Goal: Task Accomplishment & Management: Manage account settings

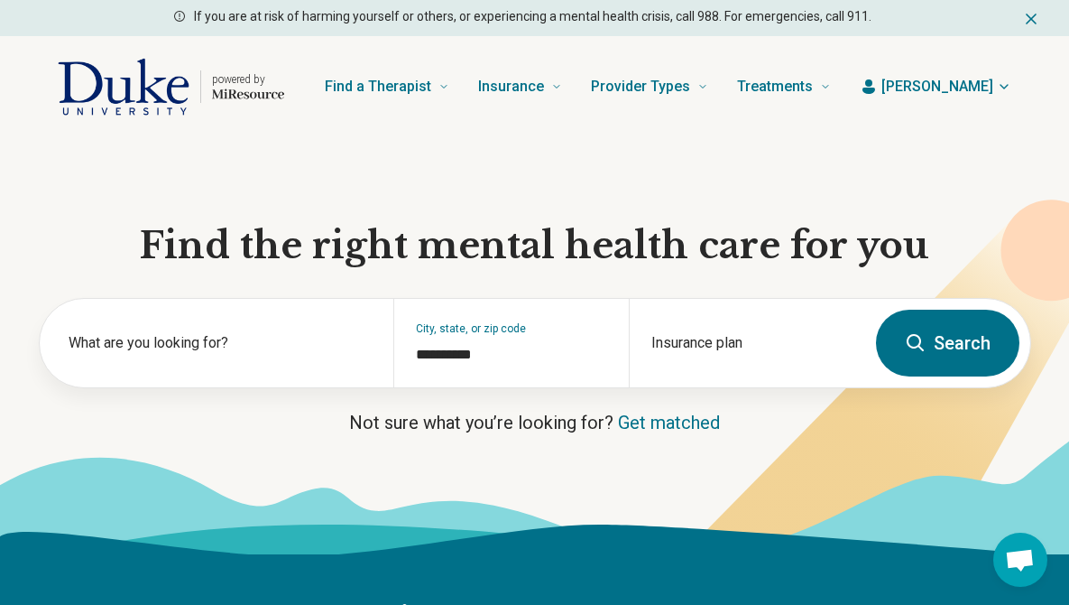
scroll to position [415, 0]
click at [980, 94] on span "[PERSON_NAME]" at bounding box center [938, 87] width 112 height 22
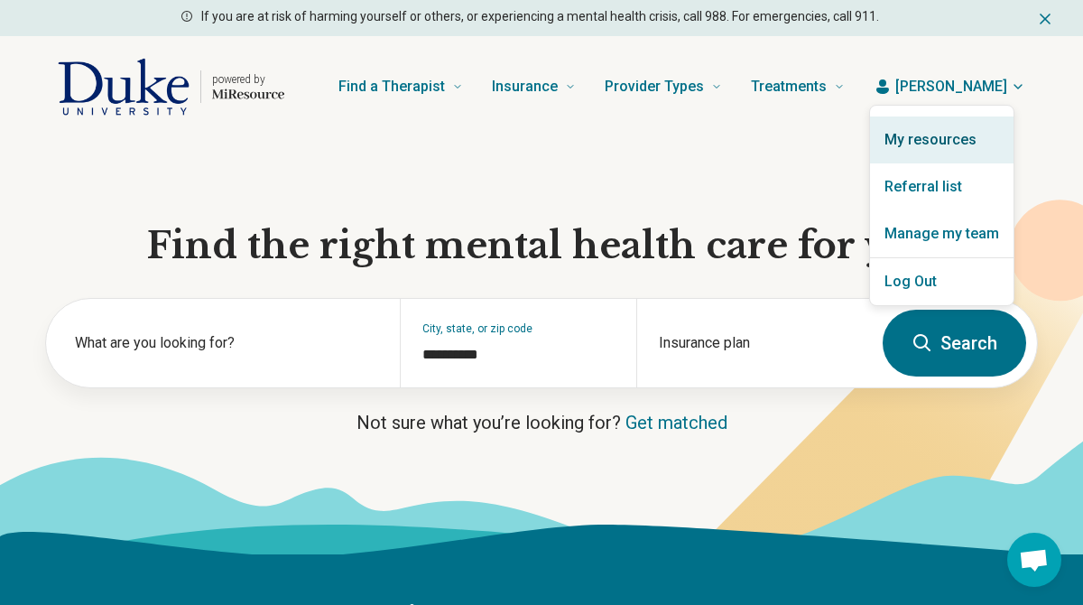
click at [926, 145] on link "My resources" at bounding box center [941, 139] width 143 height 47
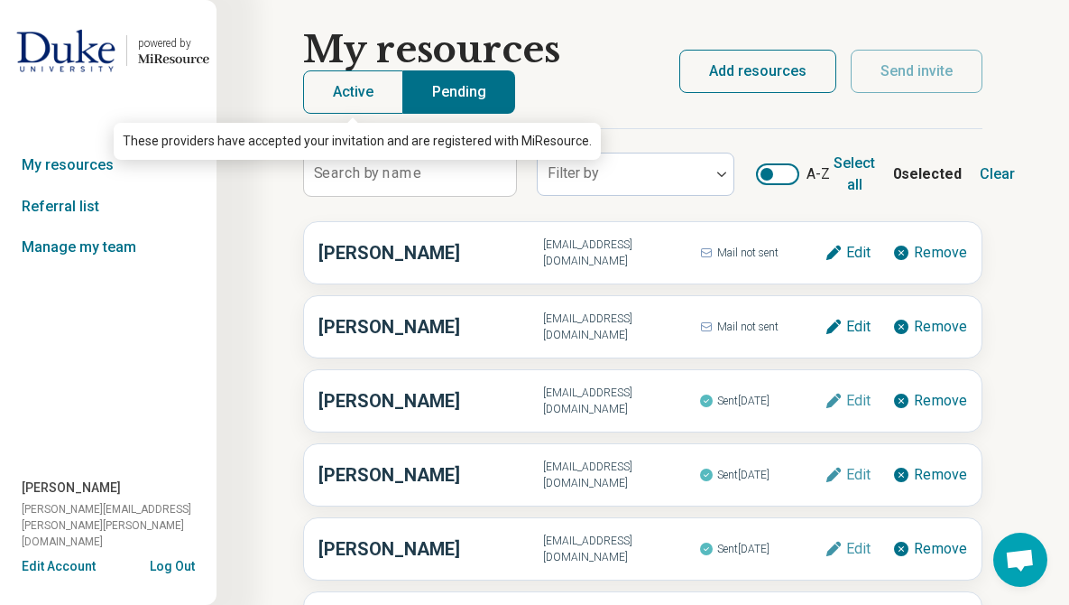
click at [366, 103] on button "Active" at bounding box center [353, 91] width 100 height 43
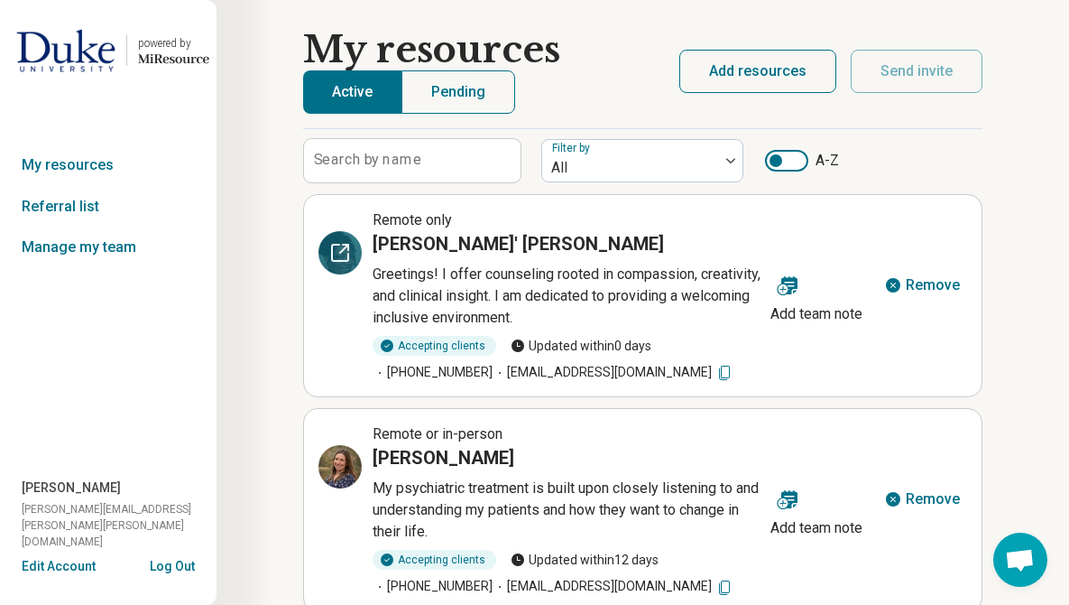
click at [339, 248] on icon at bounding box center [340, 253] width 22 height 22
click at [732, 158] on img at bounding box center [730, 160] width 9 height 5
click at [91, 210] on link "Referral list" at bounding box center [108, 207] width 217 height 42
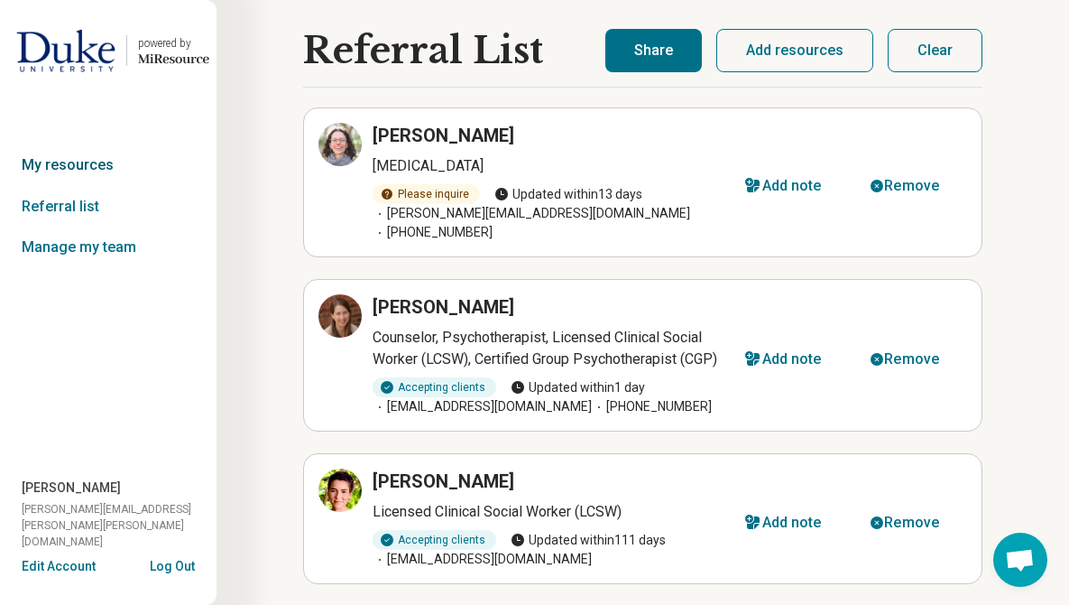
click at [70, 162] on link "My resources" at bounding box center [108, 165] width 217 height 42
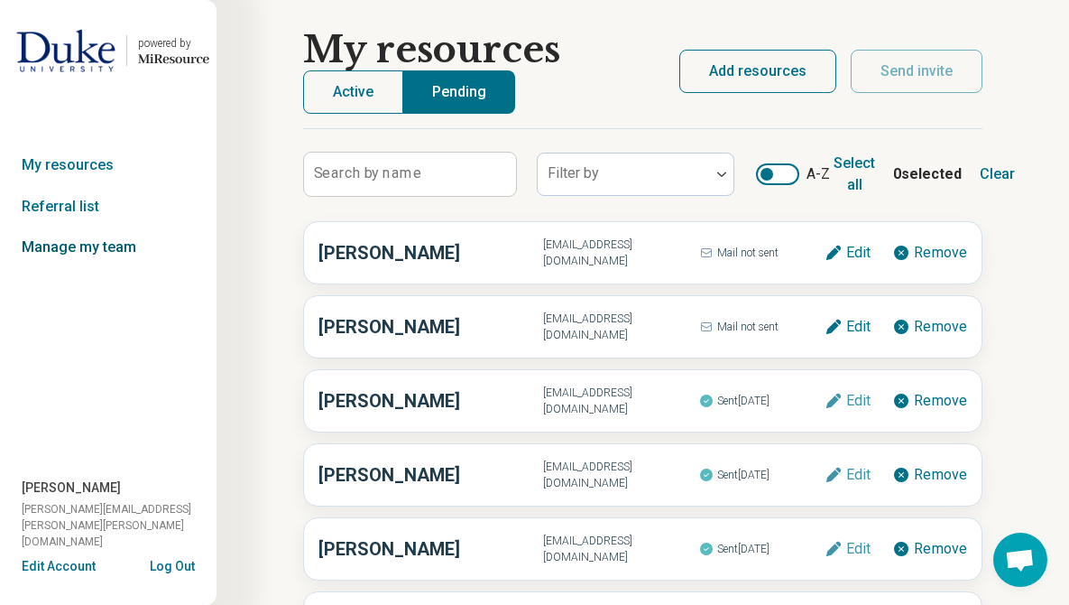
click at [79, 246] on link "Manage my team" at bounding box center [108, 247] width 217 height 42
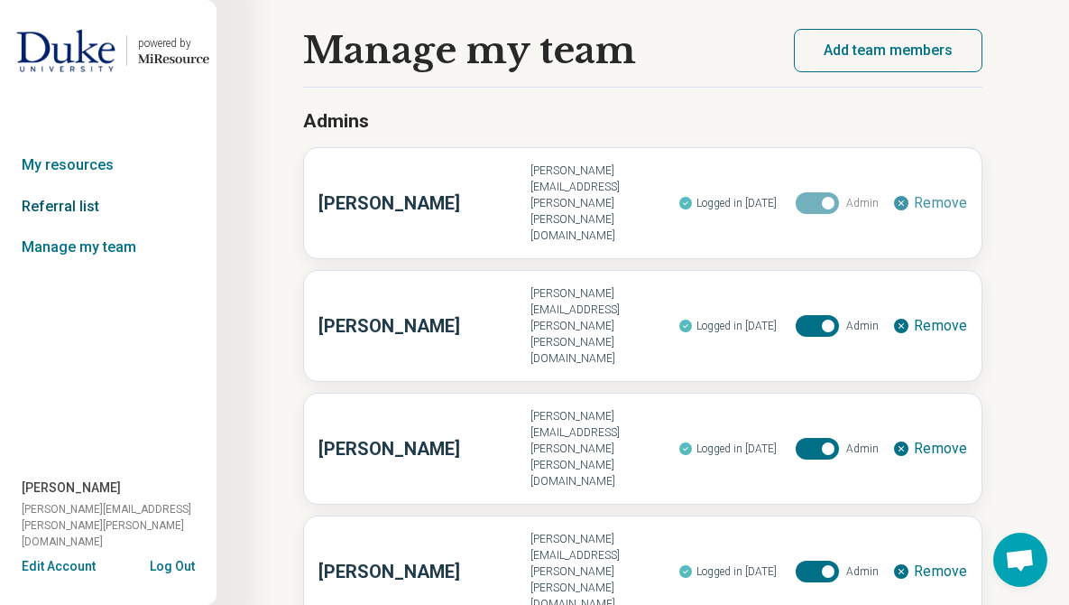
click at [63, 204] on link "Referral list" at bounding box center [108, 207] width 217 height 42
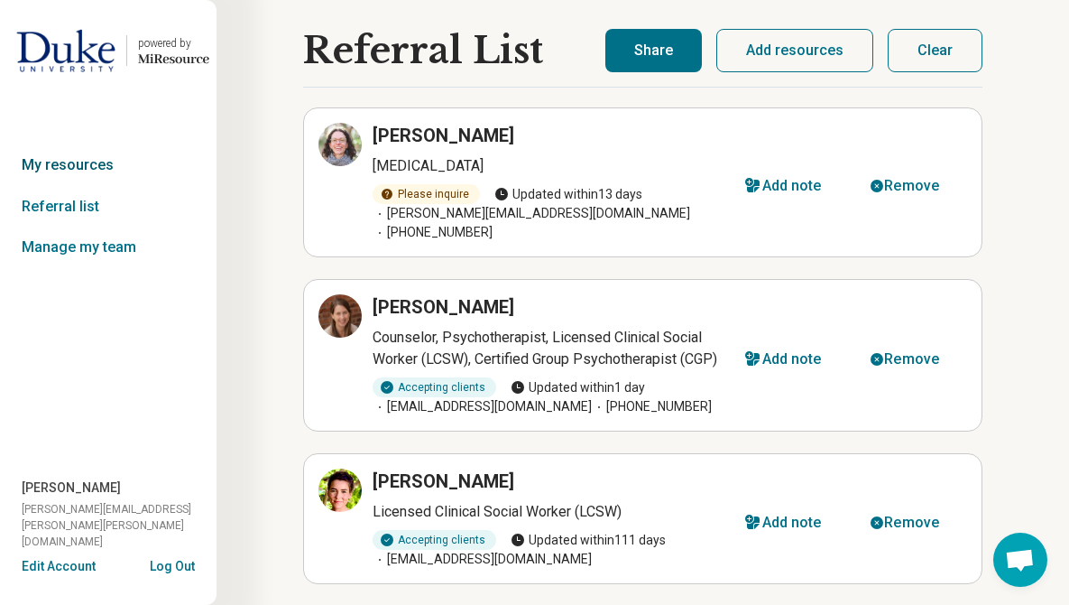
click at [71, 166] on link "My resources" at bounding box center [108, 165] width 217 height 42
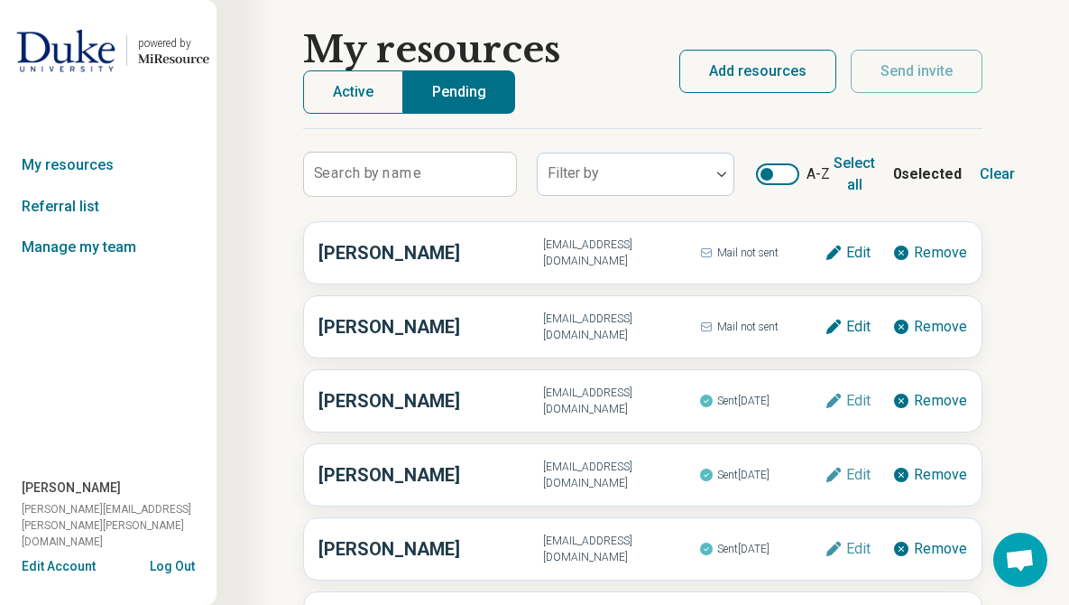
click at [354, 97] on button "Active" at bounding box center [353, 91] width 100 height 43
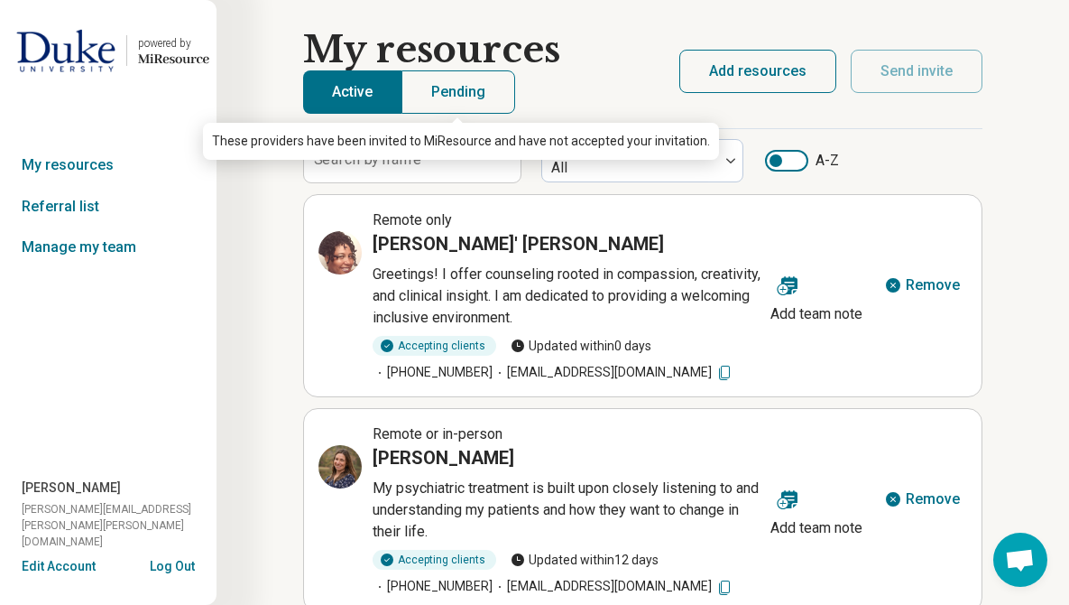
click at [452, 94] on button "Pending" at bounding box center [459, 91] width 114 height 43
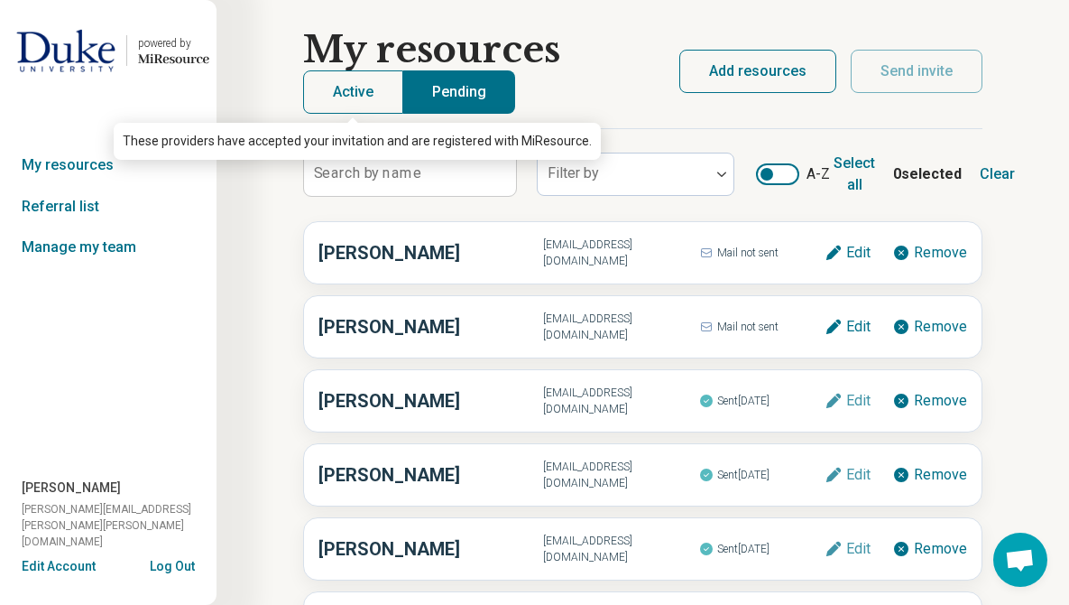
click at [369, 102] on button "Active" at bounding box center [353, 91] width 100 height 43
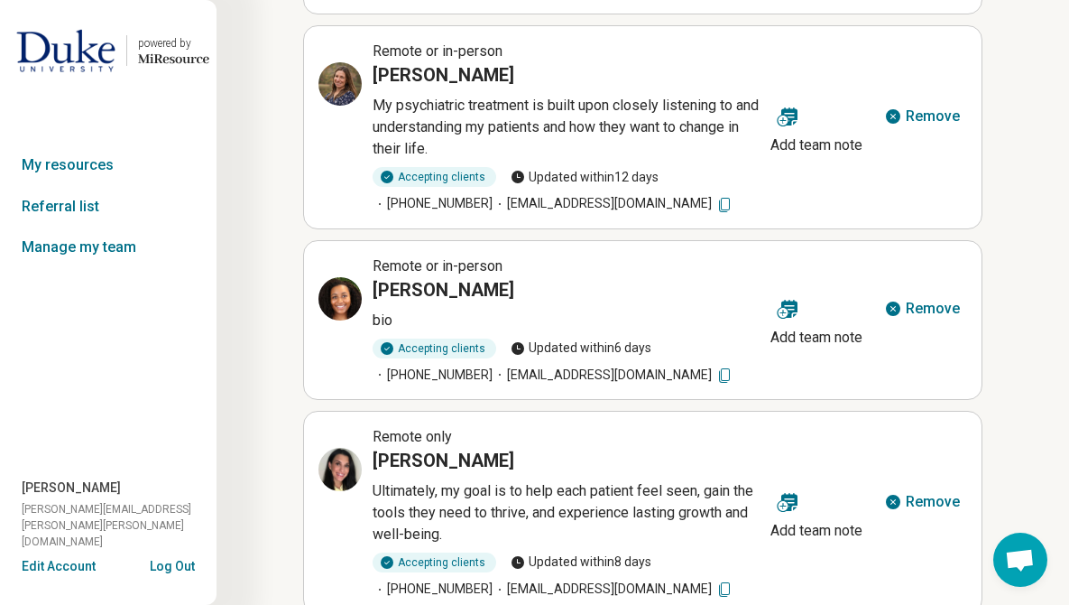
scroll to position [355, 0]
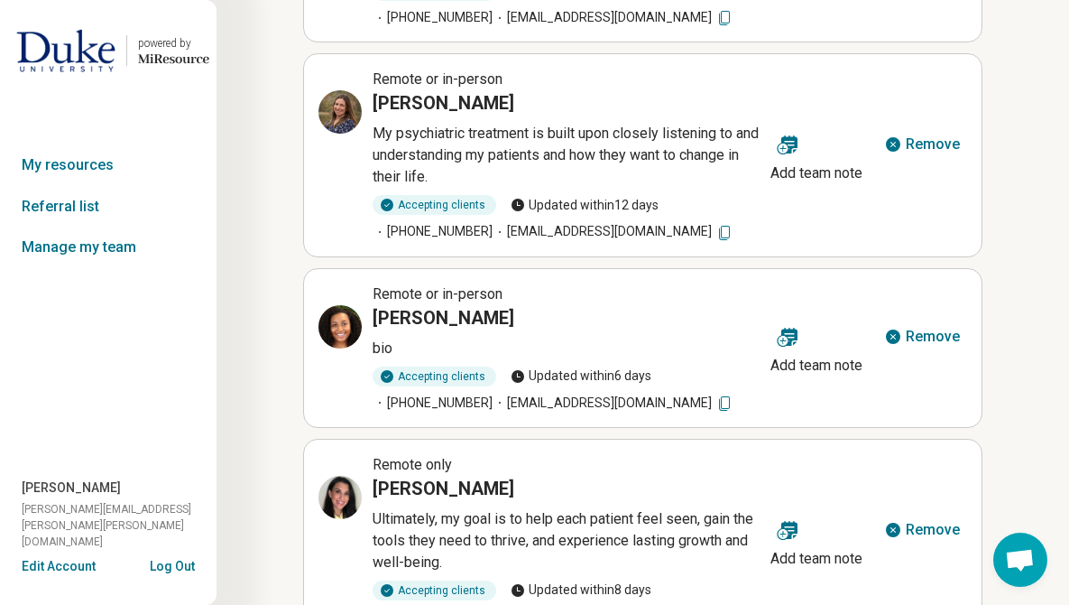
click at [46, 58] on img at bounding box center [65, 50] width 99 height 43
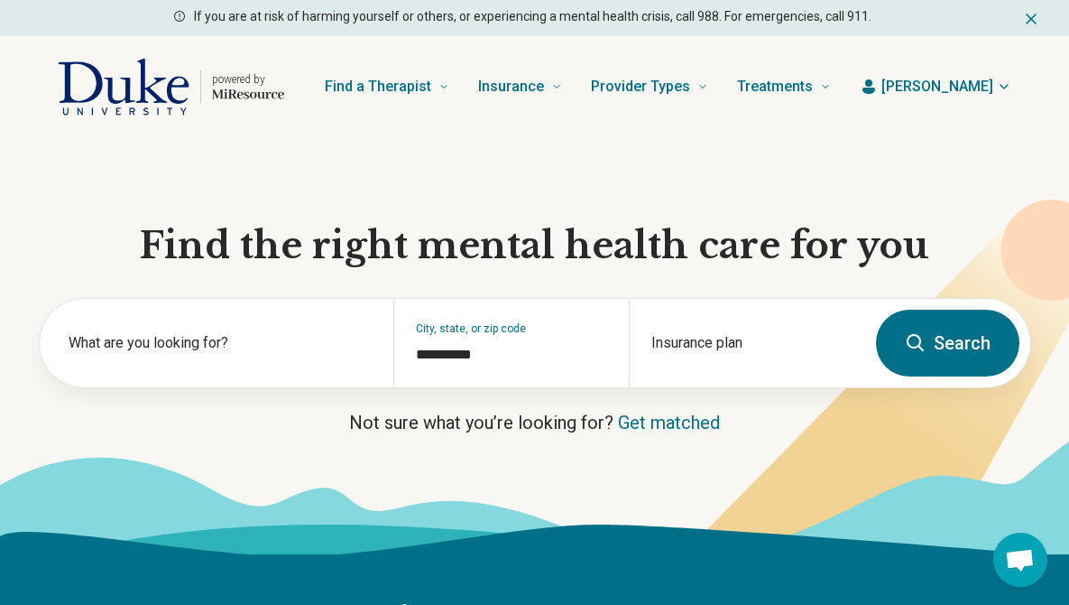
click at [1022, 567] on span "Open chat" at bounding box center [1020, 561] width 30 height 25
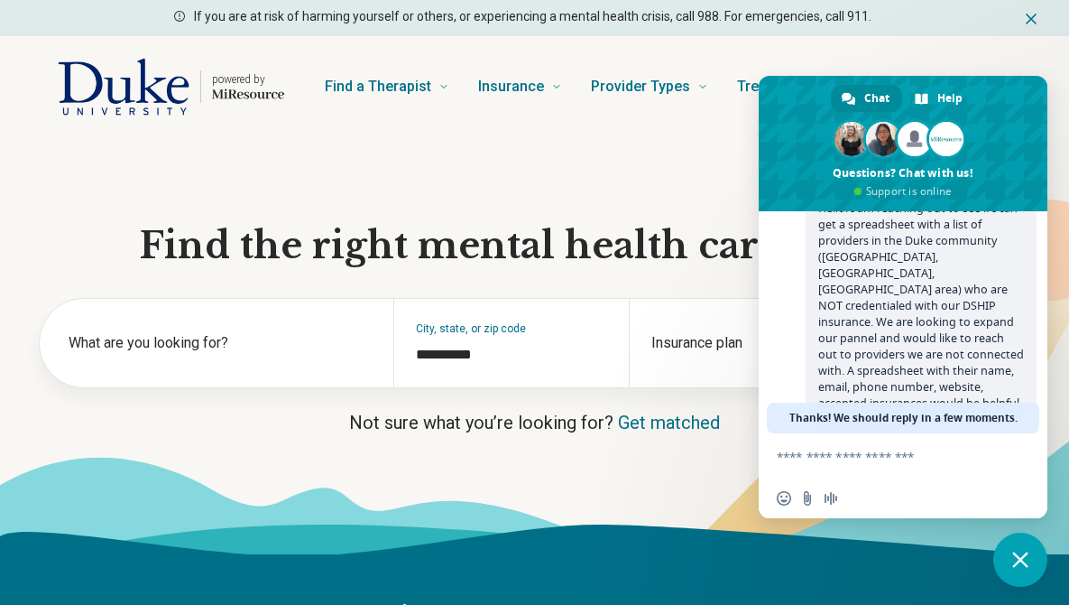
click at [863, 464] on textarea "Compose your message..." at bounding box center [883, 456] width 213 height 16
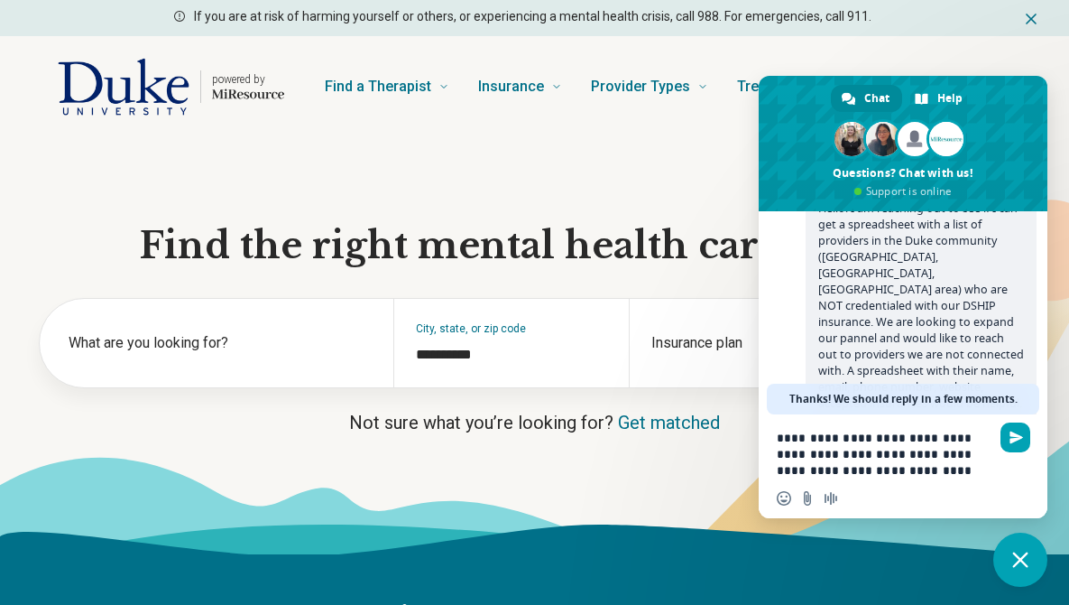
type textarea "**********"
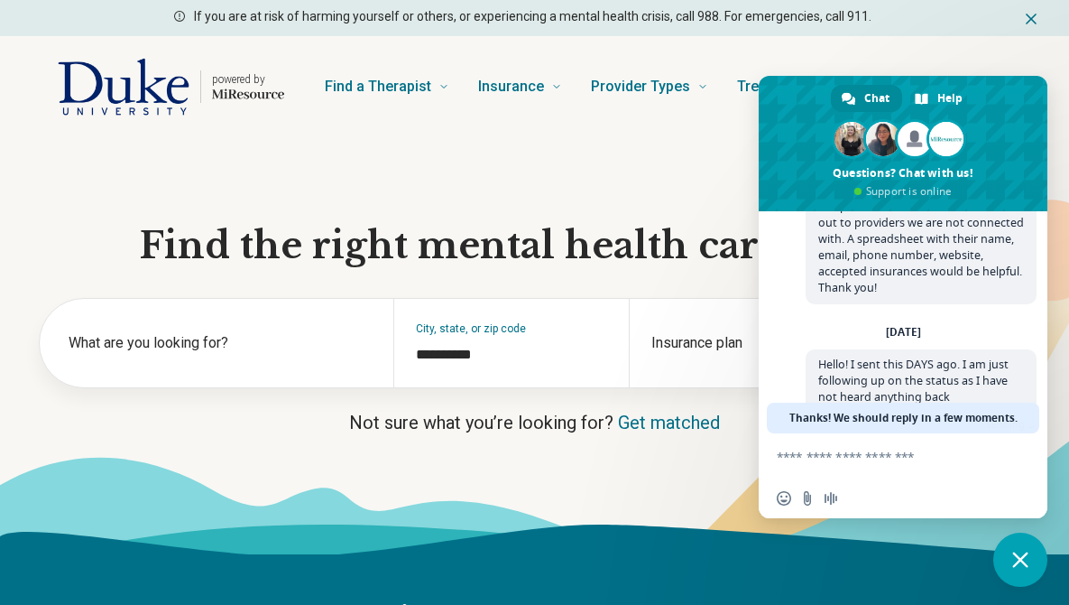
scroll to position [527, 0]
